Goal: Task Accomplishment & Management: Use online tool/utility

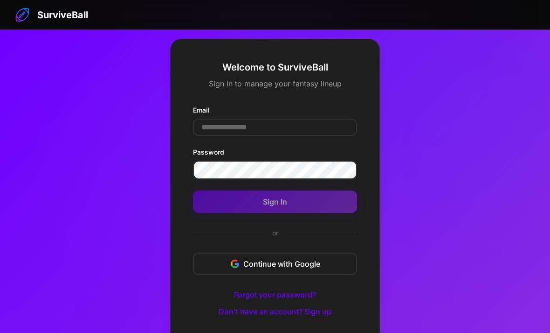
scroll to position [50, 0]
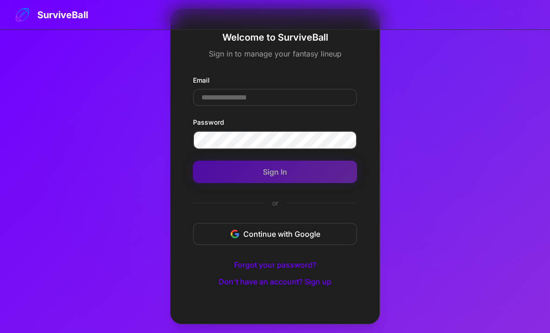
click at [220, 92] on input "Email" at bounding box center [275, 97] width 164 height 17
type input "**"
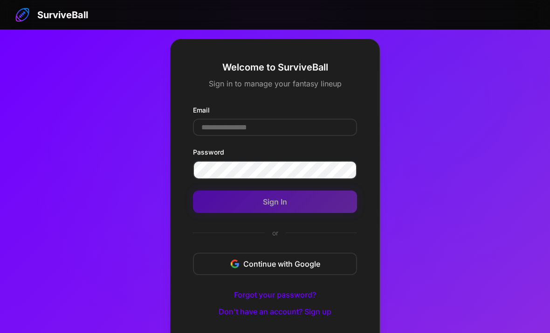
scroll to position [50, 0]
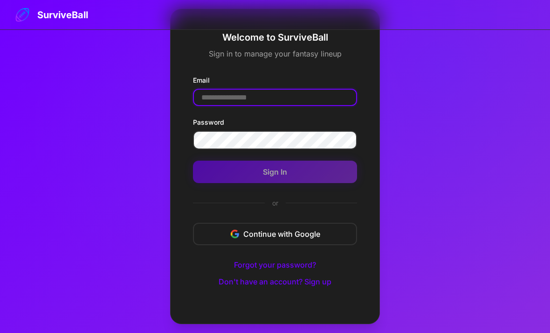
click at [224, 90] on input "Email" at bounding box center [275, 97] width 164 height 17
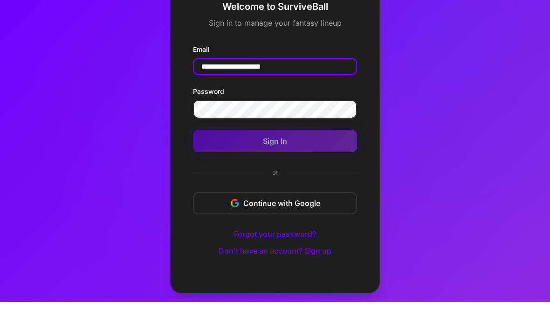
type input "**********"
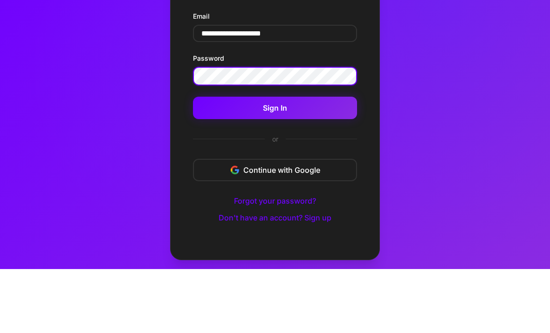
click at [237, 160] on button "Sign In" at bounding box center [275, 171] width 164 height 22
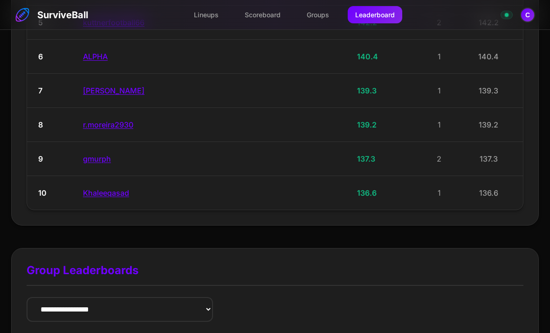
scroll to position [339, 0]
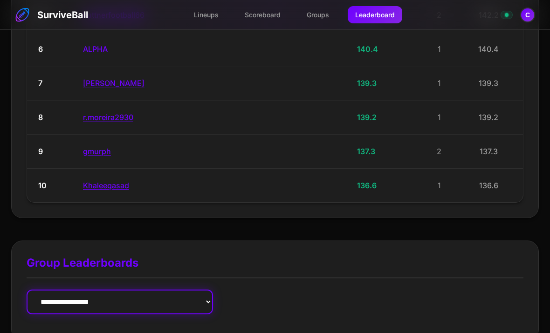
click at [53, 293] on select "**********" at bounding box center [120, 301] width 187 height 25
select select "**********"
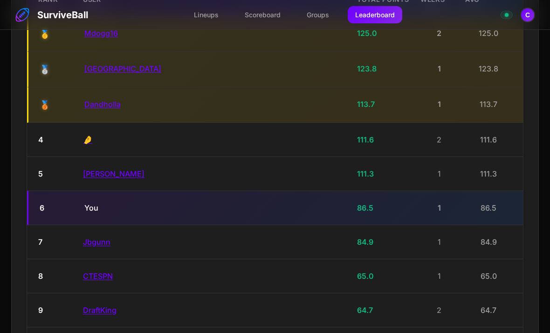
scroll to position [744, 0]
click at [88, 203] on div "You" at bounding box center [216, 208] width 265 height 11
click at [90, 203] on div "You" at bounding box center [216, 208] width 265 height 11
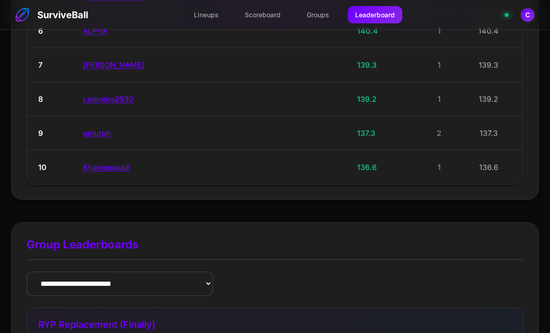
click at [204, 9] on link "Lineups" at bounding box center [207, 14] width 40 height 17
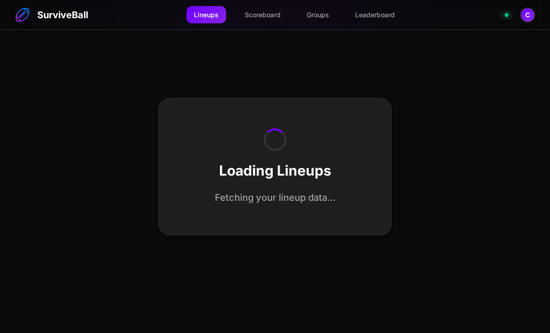
scroll to position [30, 0]
select select "**********"
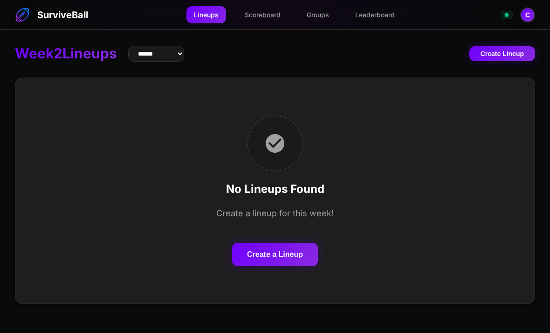
click at [272, 243] on button "Create a Lineup" at bounding box center [275, 254] width 86 height 23
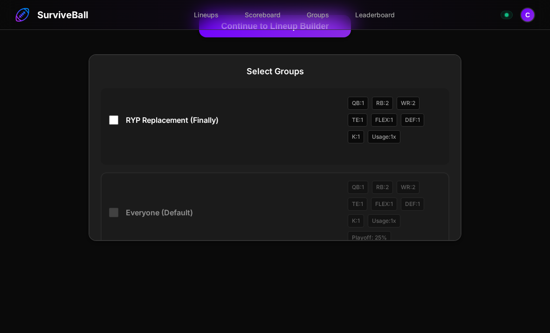
click at [223, 120] on span "RYP Replacement (Finally)" at bounding box center [233, 119] width 215 height 11
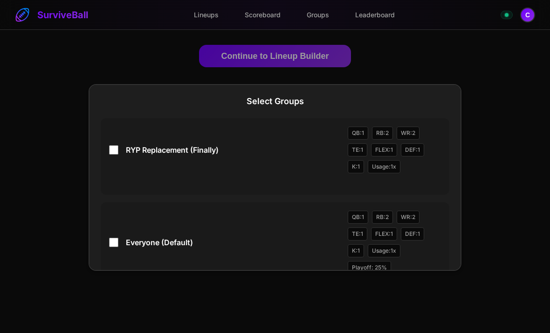
click at [228, 67] on div "Continue to Lineup Builder" at bounding box center [275, 59] width 373 height 28
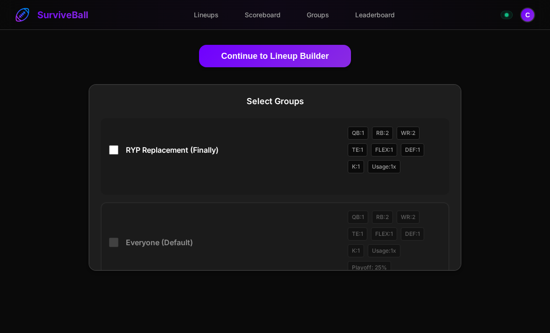
click at [260, 56] on button "Continue to Lineup Builder" at bounding box center [275, 56] width 153 height 22
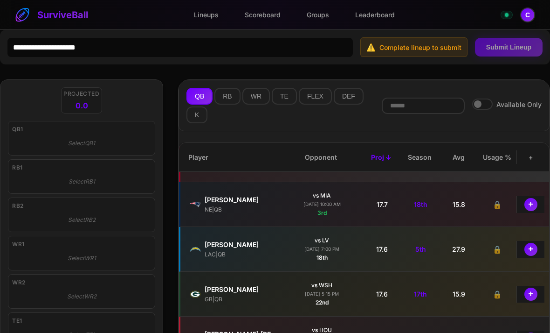
scroll to position [348, 0]
click at [531, 209] on button "+" at bounding box center [531, 203] width 13 height 13
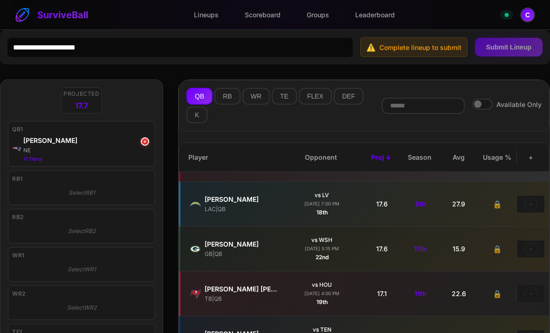
click at [226, 98] on button "RB" at bounding box center [228, 96] width 26 height 17
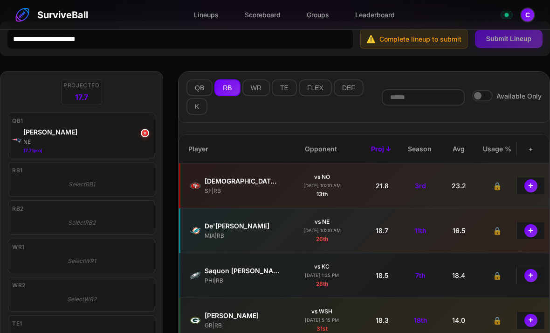
scroll to position [0, 0]
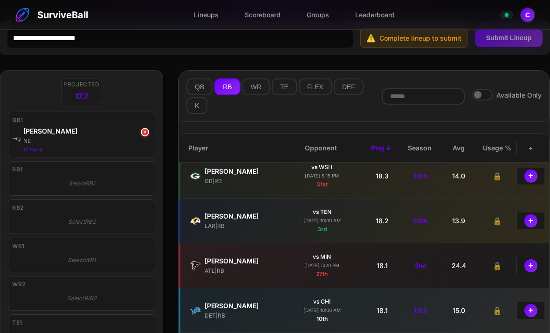
click at [536, 226] on button "+" at bounding box center [531, 220] width 13 height 13
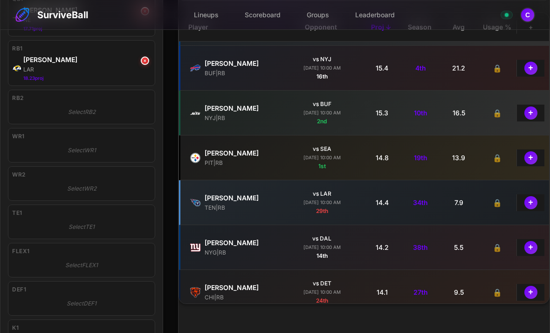
click at [527, 154] on button "+" at bounding box center [531, 157] width 13 height 13
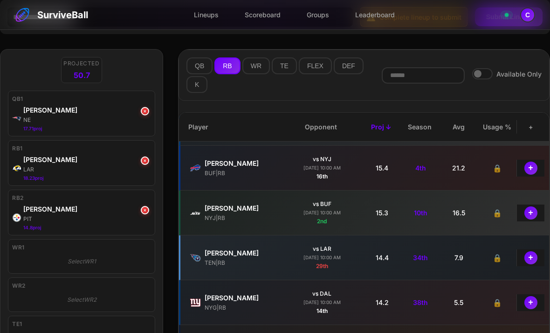
click at [258, 69] on button "WR" at bounding box center [257, 65] width 28 height 17
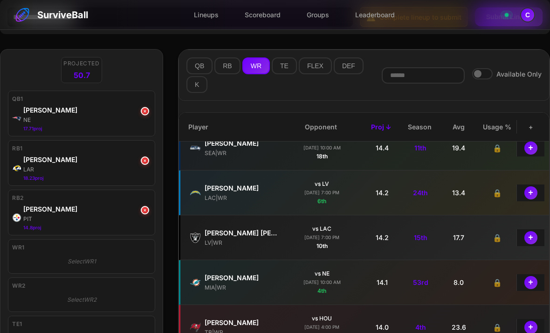
click at [531, 197] on button "+" at bounding box center [531, 192] width 13 height 13
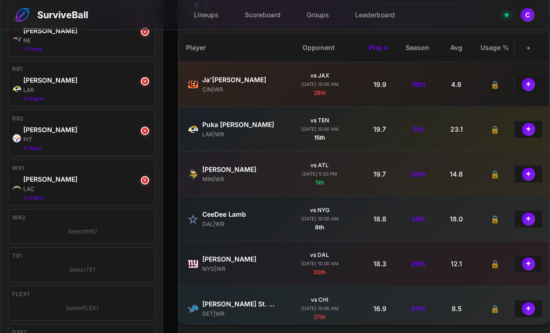
click at [529, 174] on button "+" at bounding box center [528, 173] width 13 height 13
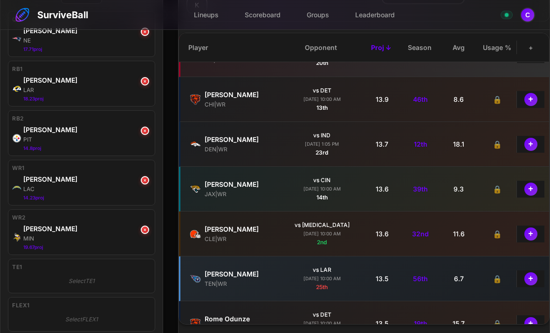
click at [534, 236] on button "+" at bounding box center [531, 233] width 13 height 13
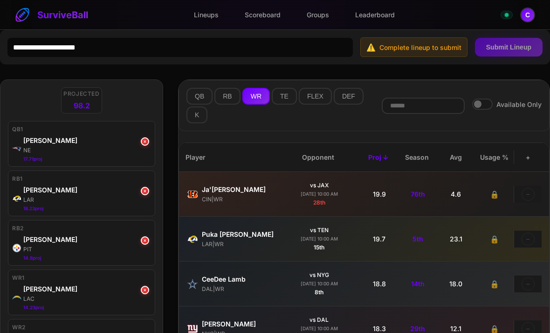
click at [281, 97] on button "TE" at bounding box center [284, 96] width 25 height 17
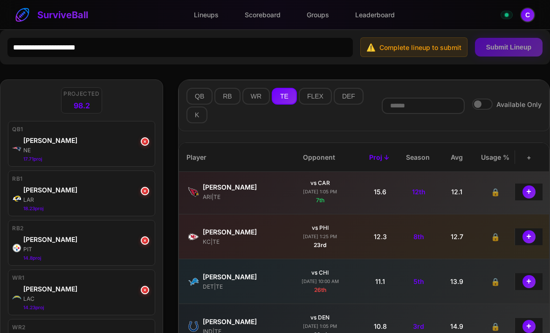
click at [532, 195] on button "+" at bounding box center [529, 191] width 13 height 13
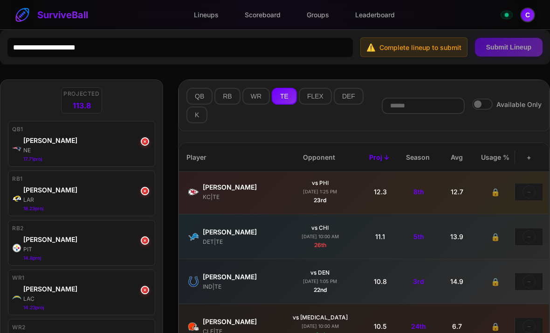
click at [349, 97] on button "DEF" at bounding box center [349, 96] width 30 height 17
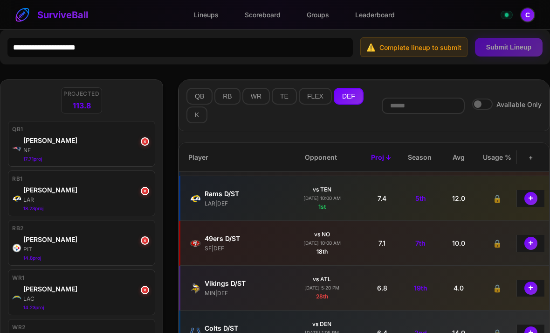
click at [534, 200] on button "+" at bounding box center [531, 198] width 13 height 13
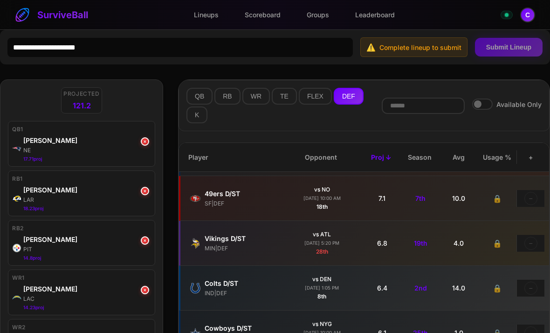
click at [202, 121] on button "K" at bounding box center [197, 114] width 21 height 17
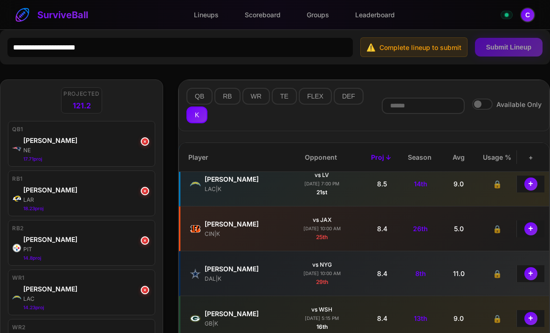
click at [536, 235] on button "+" at bounding box center [531, 228] width 13 height 13
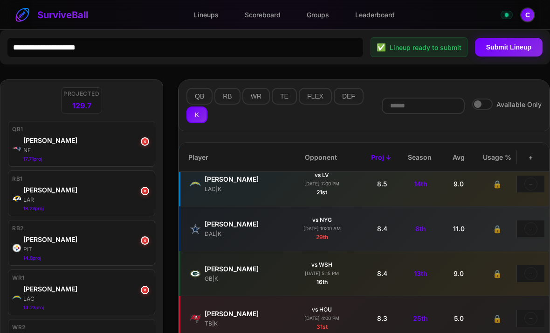
click at [516, 53] on button "Submit Lineup" at bounding box center [509, 47] width 68 height 19
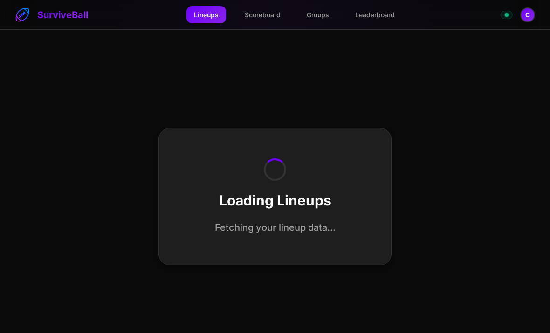
select select "**********"
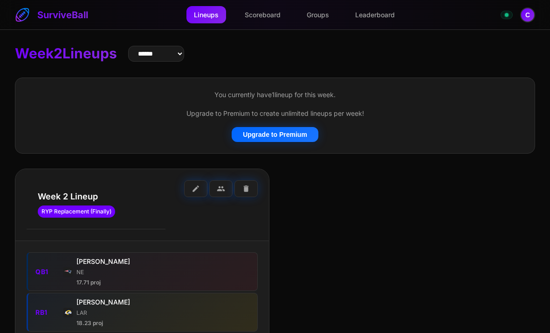
click at [375, 9] on link "Leaderboard" at bounding box center [375, 14] width 55 height 17
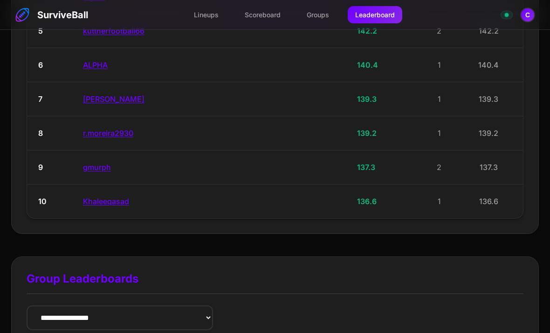
scroll to position [339, 0]
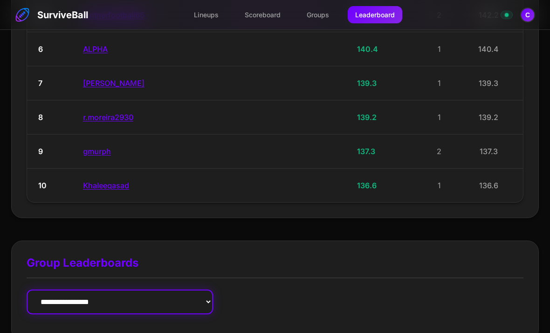
click at [49, 294] on select "**********" at bounding box center [120, 301] width 187 height 25
select select "**********"
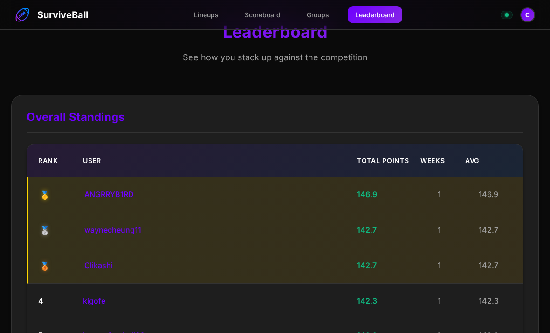
scroll to position [0, 0]
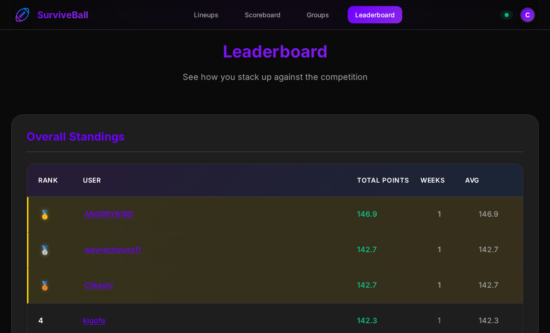
click at [527, 13] on button "C" at bounding box center [528, 14] width 15 height 15
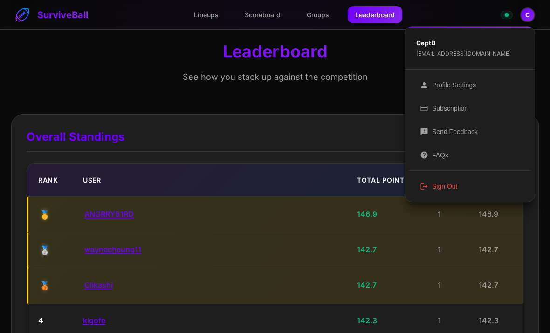
click at [436, 188] on button "logout Sign Out" at bounding box center [470, 185] width 122 height 23
